Goal: Information Seeking & Learning: Learn about a topic

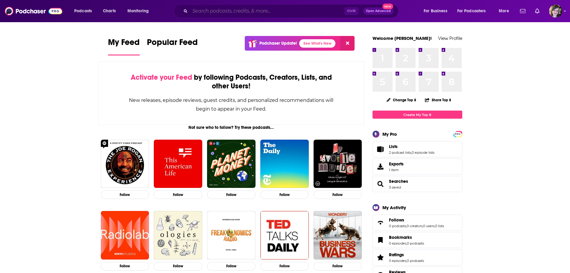
click at [205, 13] on input "Search podcasts, credits, & more..." at bounding box center [267, 11] width 154 height 10
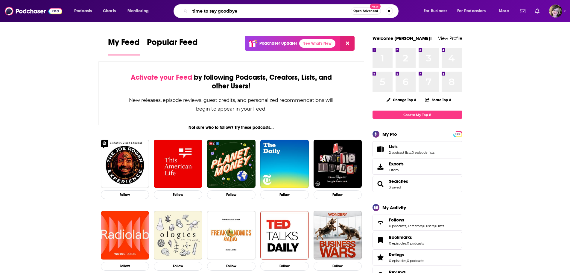
type input "time to say goodbye"
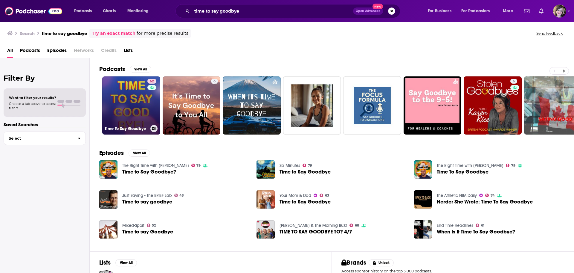
click at [137, 106] on link "62 Time To Say Goodbye" at bounding box center [131, 105] width 58 height 58
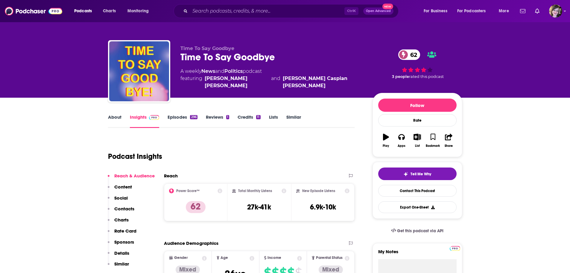
click at [113, 118] on link "About" at bounding box center [114, 121] width 13 height 14
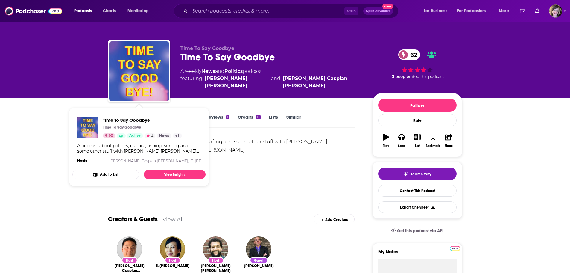
click at [284, 188] on div "Show More" at bounding box center [231, 187] width 247 height 10
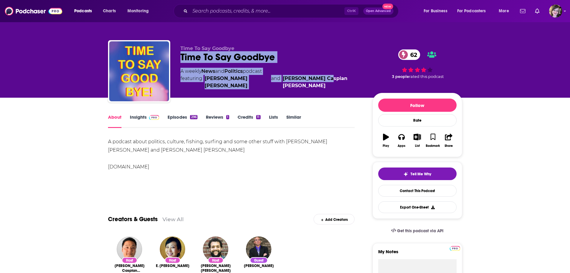
drag, startPoint x: 178, startPoint y: 63, endPoint x: 333, endPoint y: 80, distance: 155.9
click at [333, 80] on div "Time To Say Goodbye Time To Say Goodbye 62 A weekly News and Politics podcast f…" at bounding box center [285, 72] width 354 height 65
copy div "Time To Say Goodbye 62 A weekly News and Politics podcast featuring [PERSON_NAM…"
drag, startPoint x: 171, startPoint y: 166, endPoint x: 104, endPoint y: 141, distance: 72.0
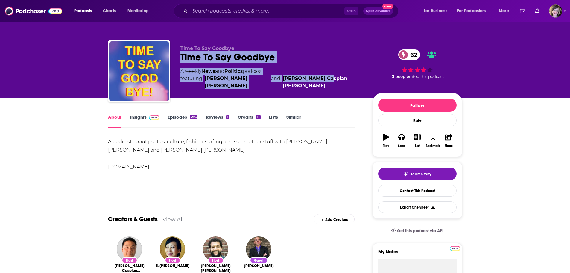
copy div "A podcast about politics, culture, fishing, surfing and some other stuff with […"
click at [139, 118] on link "Insights" at bounding box center [145, 121] width 30 height 14
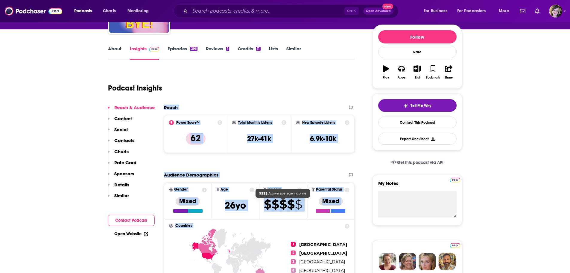
scroll to position [101, 0]
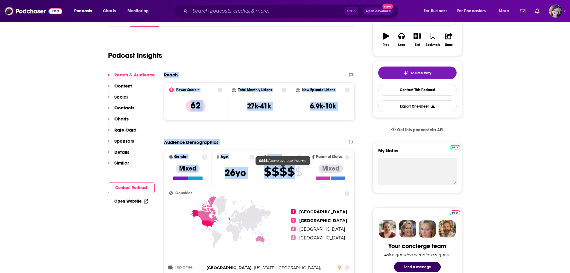
drag, startPoint x: 163, startPoint y: 176, endPoint x: 294, endPoint y: 169, distance: 131.8
copy div "Reach Power Score™ 62 Total Monthly Listens 27k-41k New Episode Listens 6.9k-10…"
